Goal: Task Accomplishment & Management: Use online tool/utility

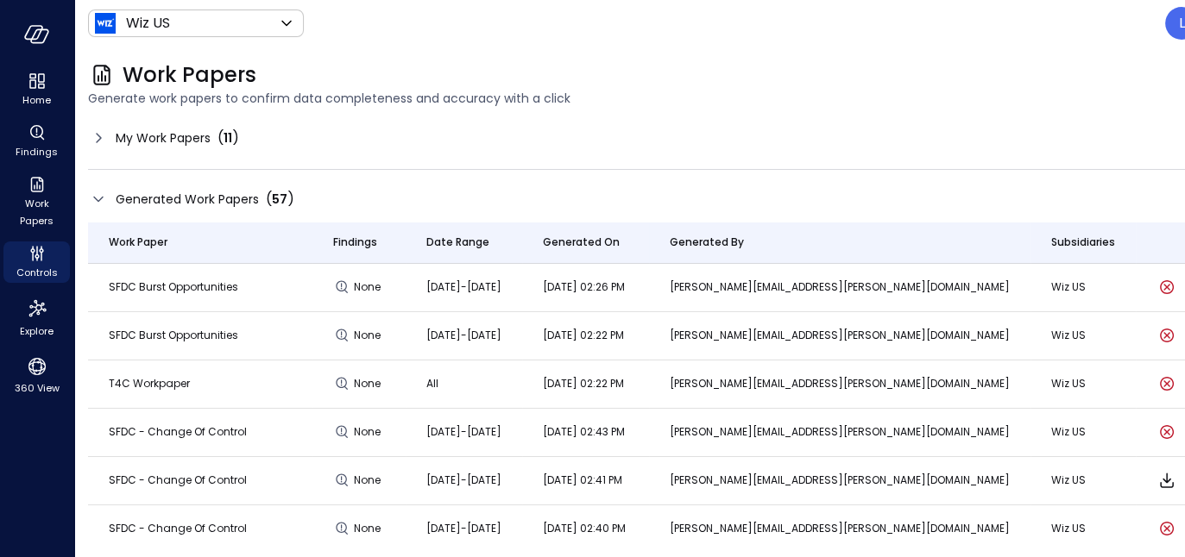
click at [103, 138] on icon at bounding box center [98, 138] width 21 height 21
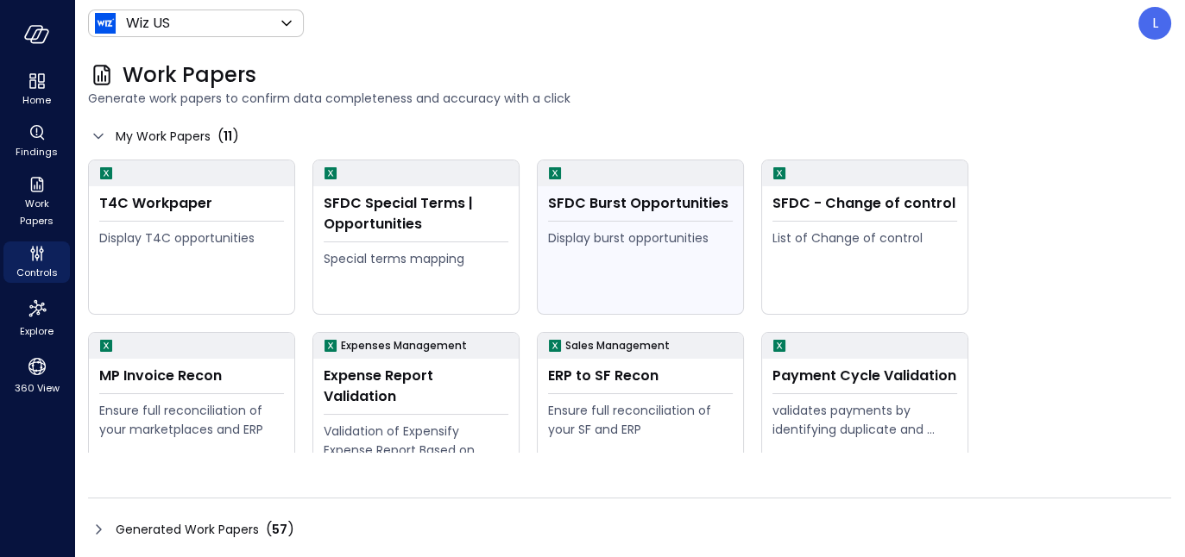
click at [631, 224] on div "SFDC Burst Opportunities Display burst opportunities" at bounding box center [640, 250] width 205 height 128
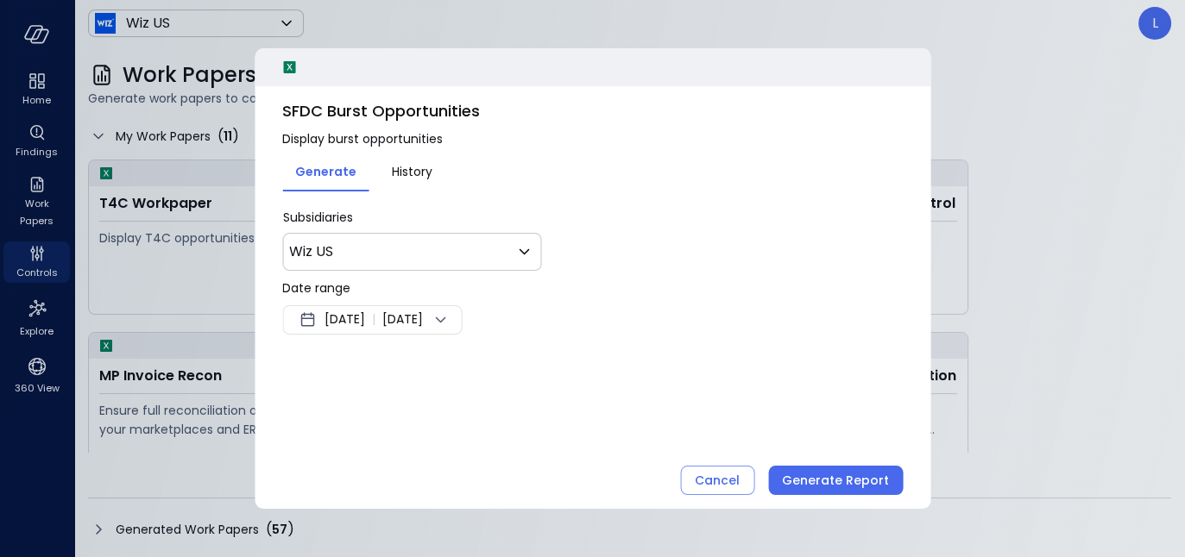
click at [420, 319] on span "Sep 26, 2025" at bounding box center [402, 320] width 41 height 21
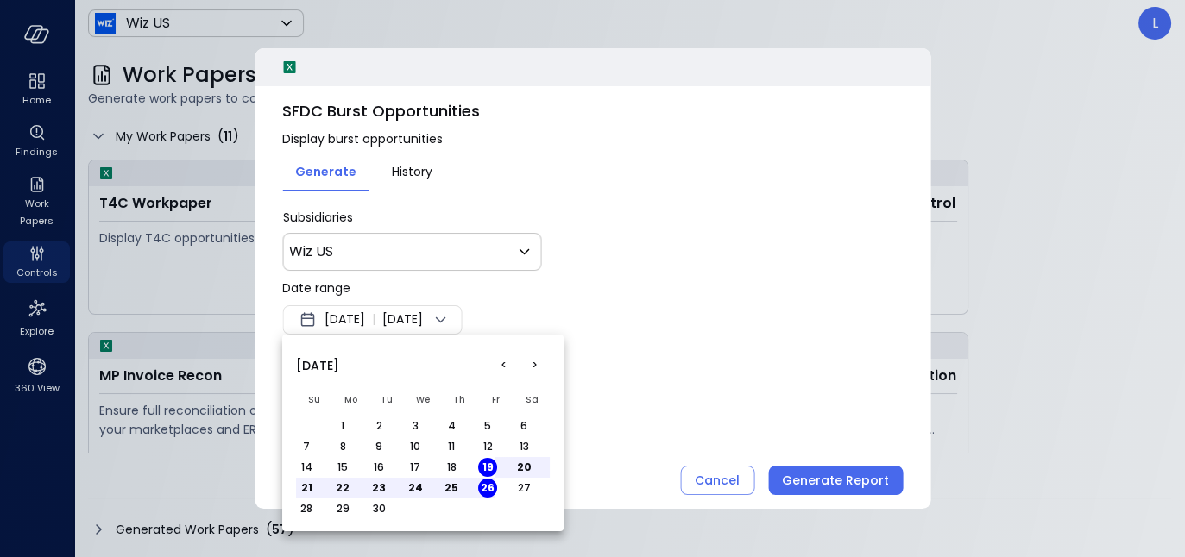
click at [342, 421] on button "1" at bounding box center [342, 426] width 19 height 19
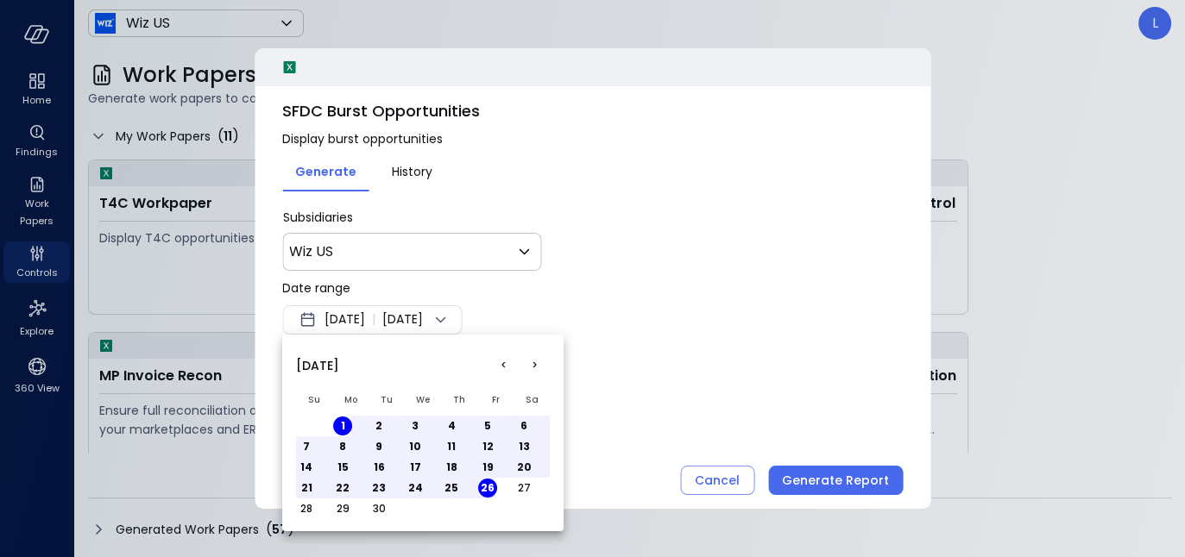
click at [801, 477] on div at bounding box center [592, 278] width 1185 height 557
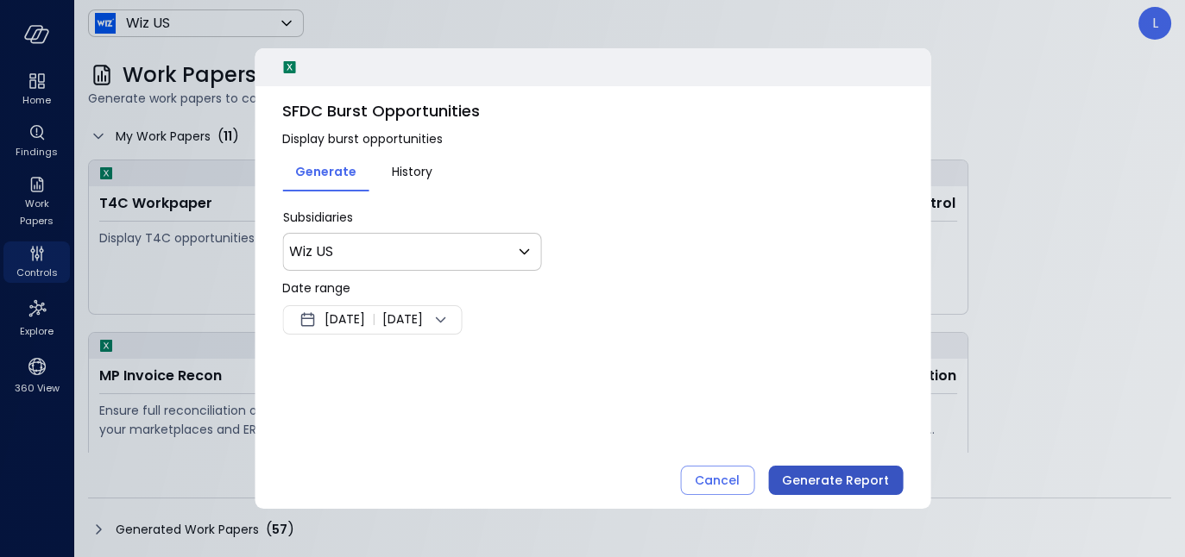
click at [843, 481] on div "Generate Report" at bounding box center [835, 481] width 107 height 22
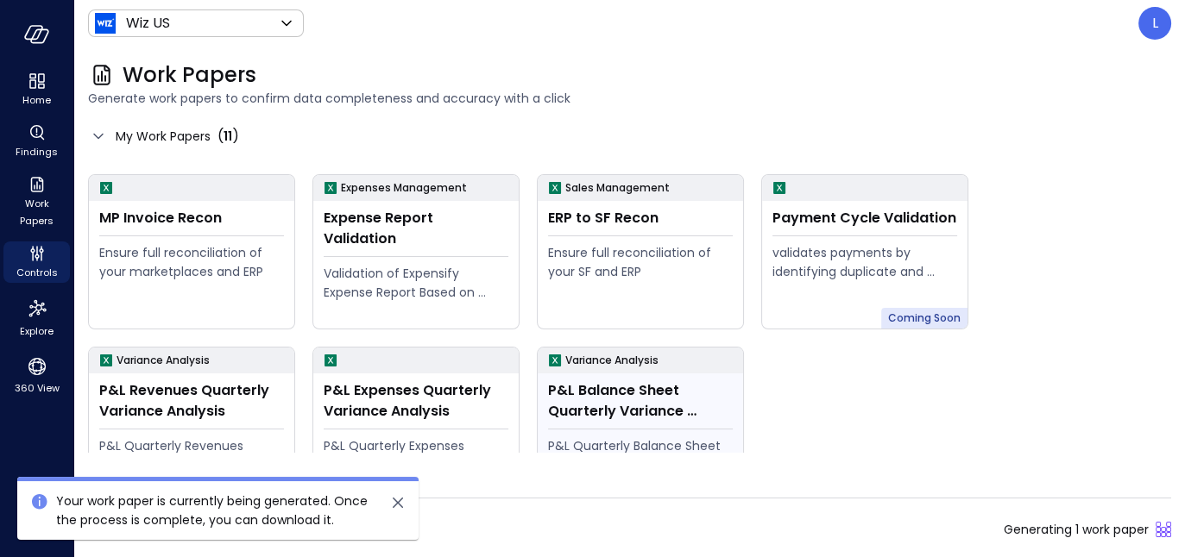
scroll to position [206, 0]
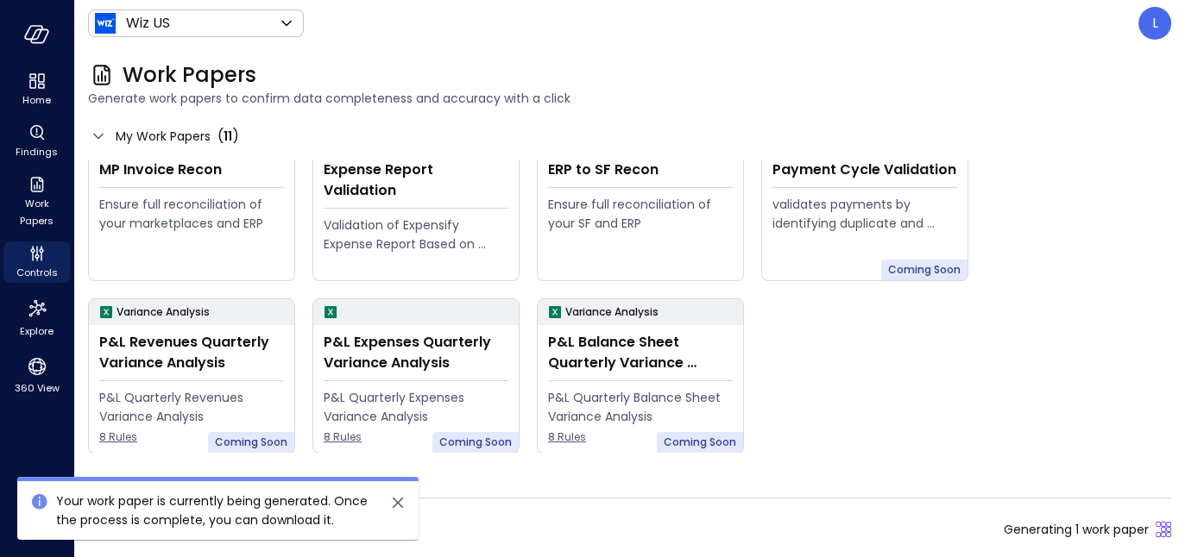
click at [754, 514] on div "Generated Work Papers ( 57 ) Generating 1 work paper" at bounding box center [629, 521] width 1083 height 46
click at [395, 506] on icon "close" at bounding box center [398, 503] width 10 height 10
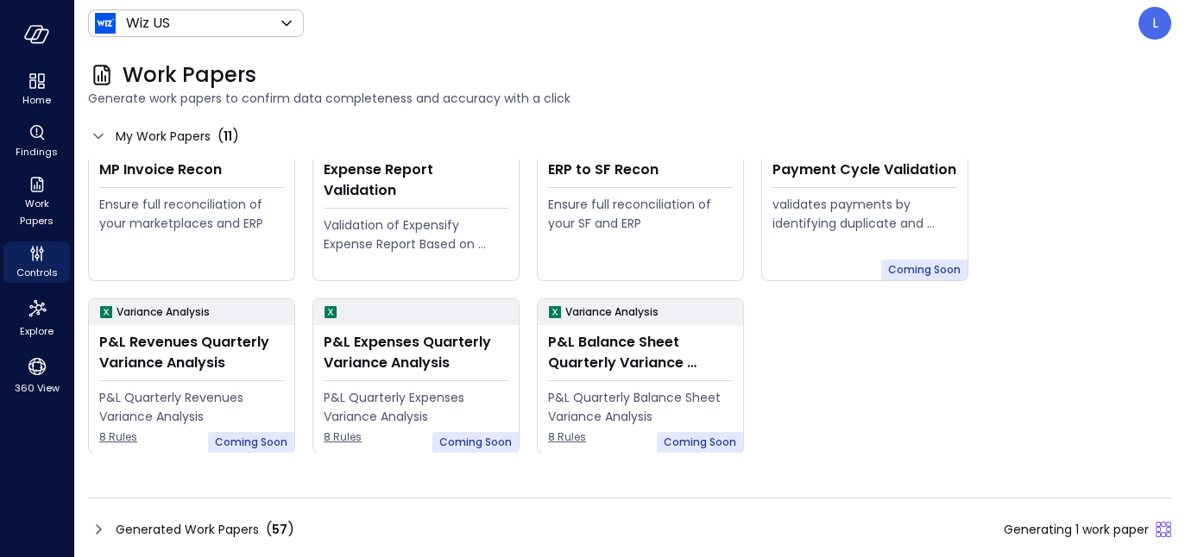
click at [95, 529] on icon at bounding box center [98, 529] width 21 height 21
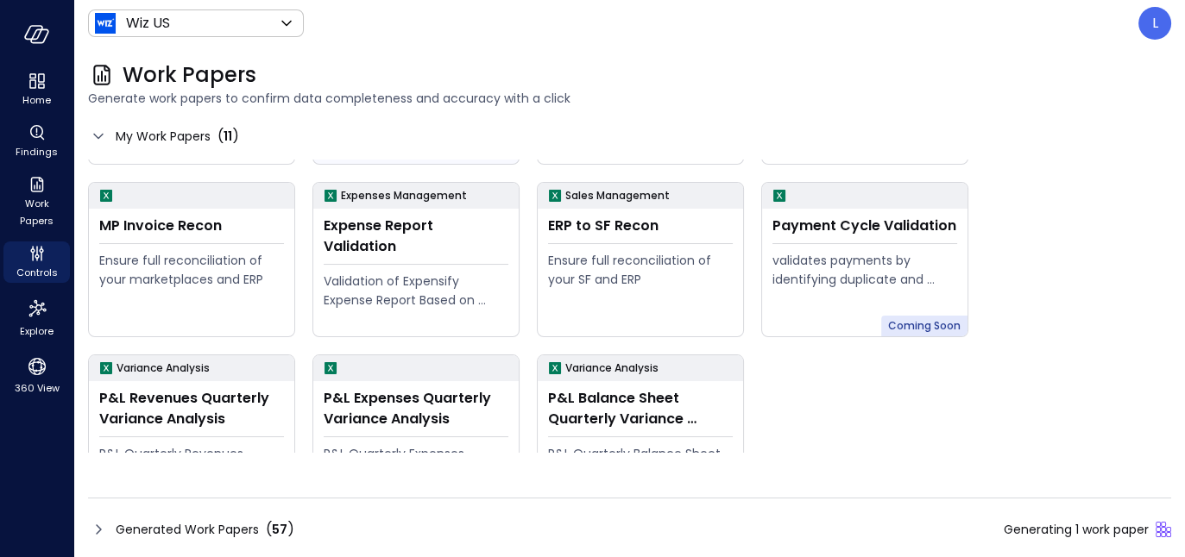
scroll to position [206, 0]
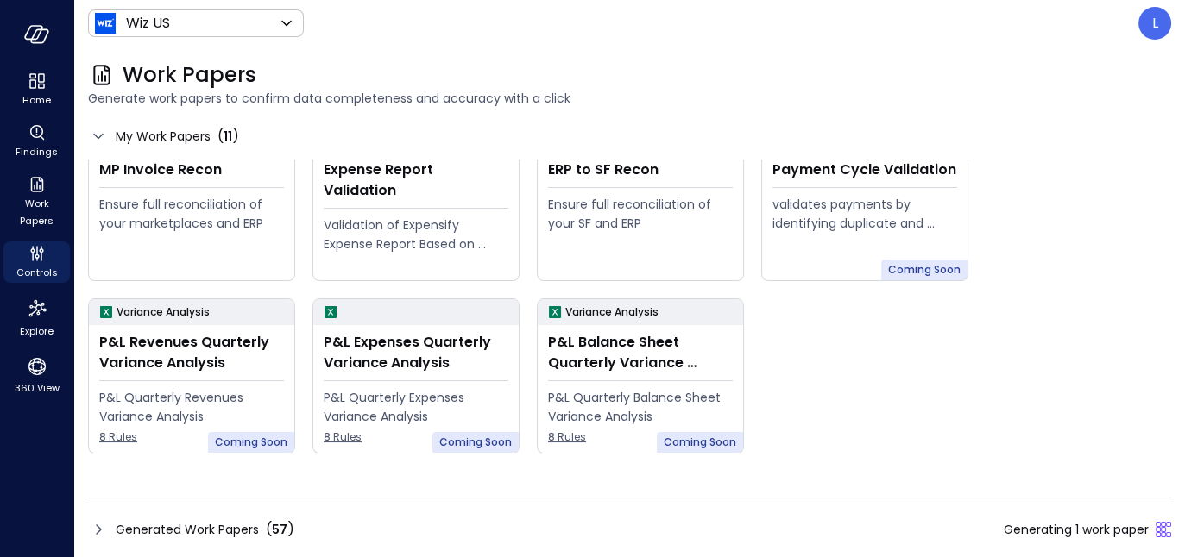
click at [98, 534] on icon at bounding box center [98, 529] width 21 height 21
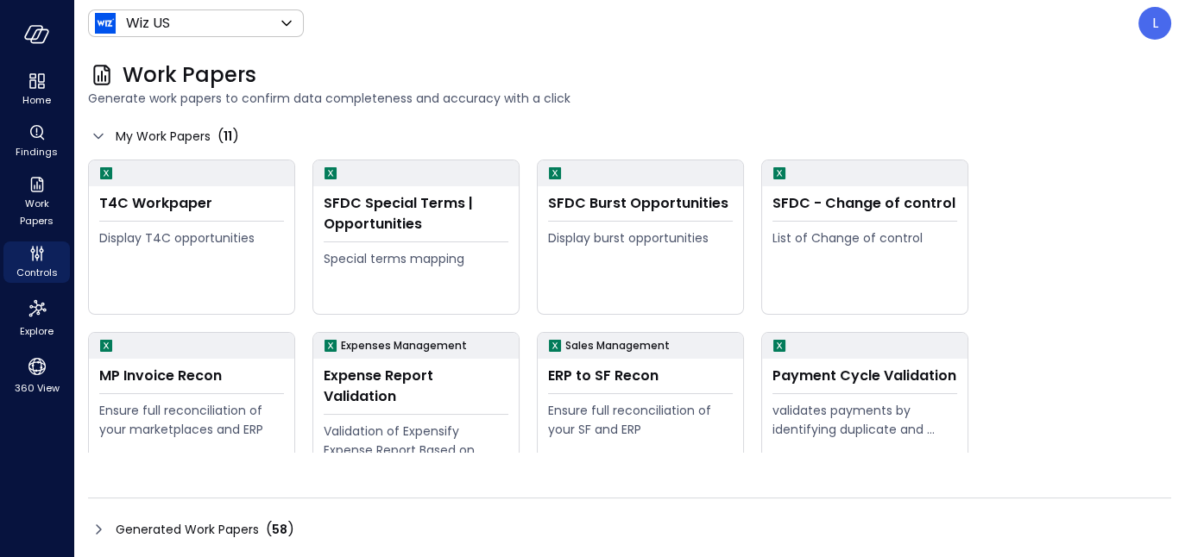
click at [99, 532] on icon at bounding box center [98, 530] width 5 height 10
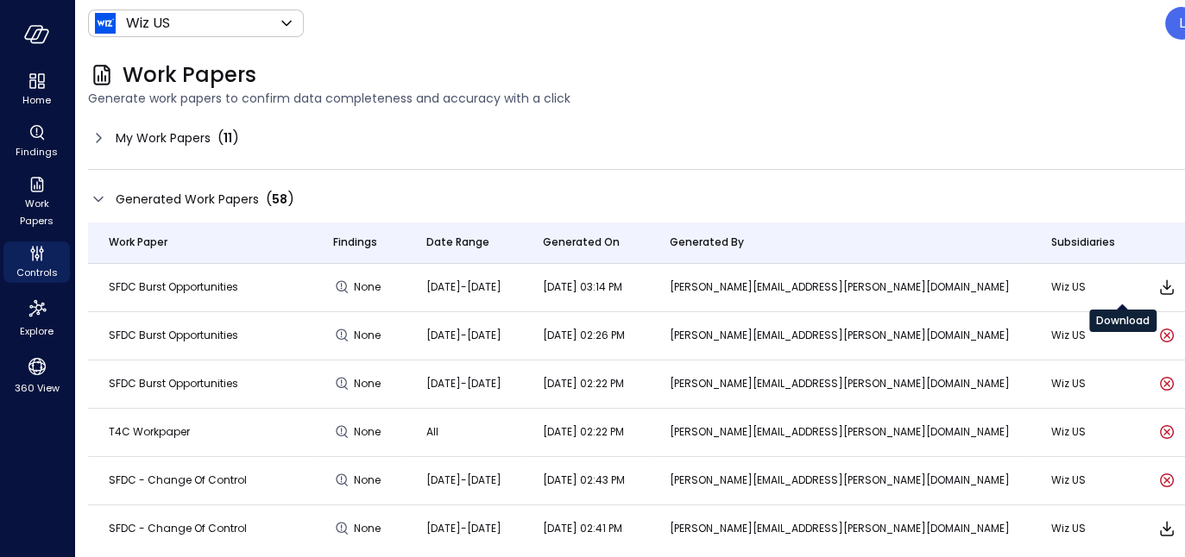
click at [1156, 289] on icon "Download" at bounding box center [1166, 287] width 21 height 21
